Goal: Check status

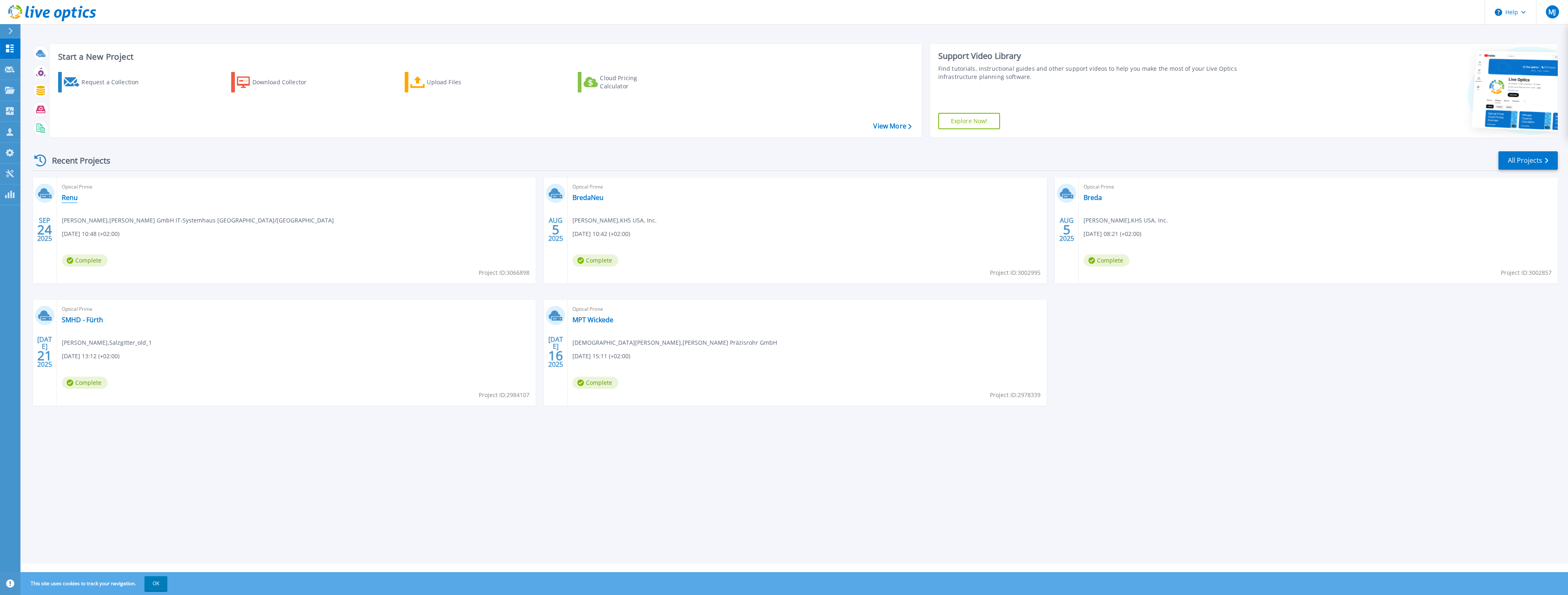
click at [71, 200] on link "Renu" at bounding box center [70, 197] width 16 height 8
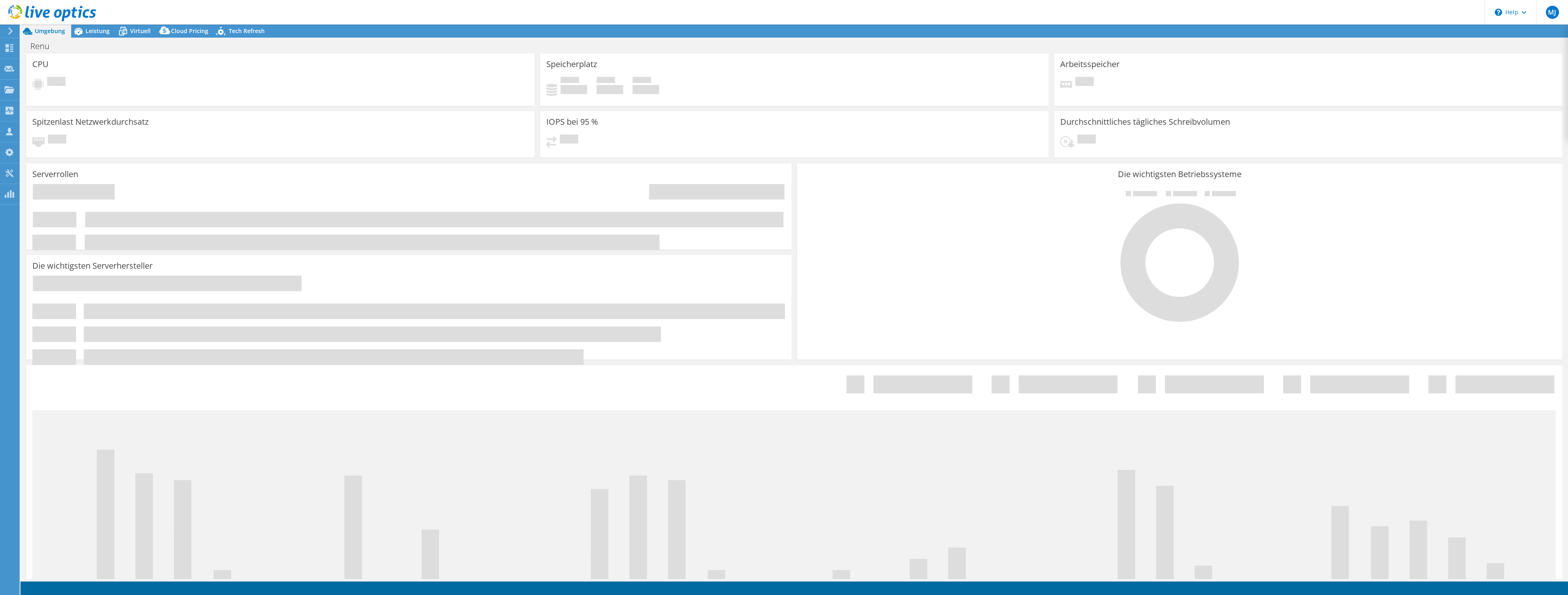
select select "USD"
